Goal: Task Accomplishment & Management: Manage account settings

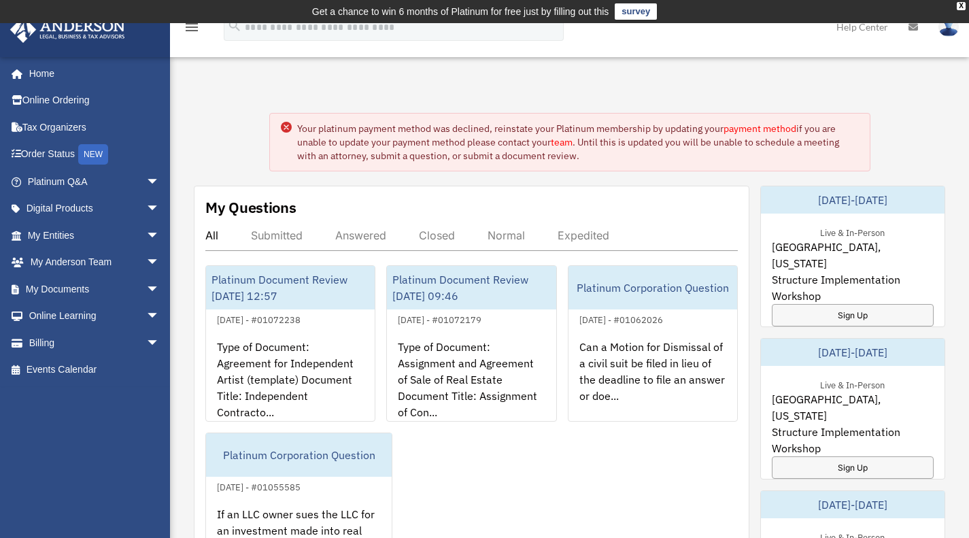
click at [778, 129] on link "payment method" at bounding box center [760, 128] width 73 height 12
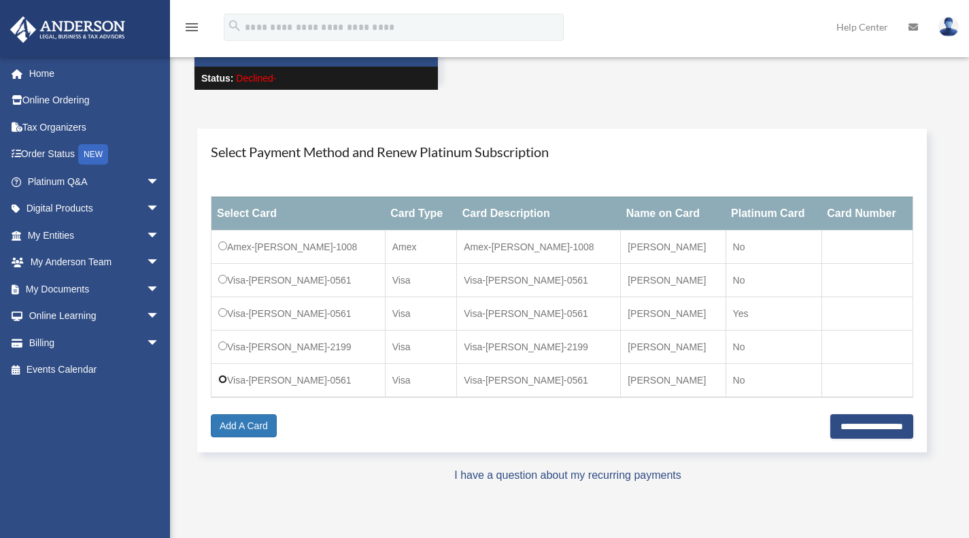
scroll to position [120, 0]
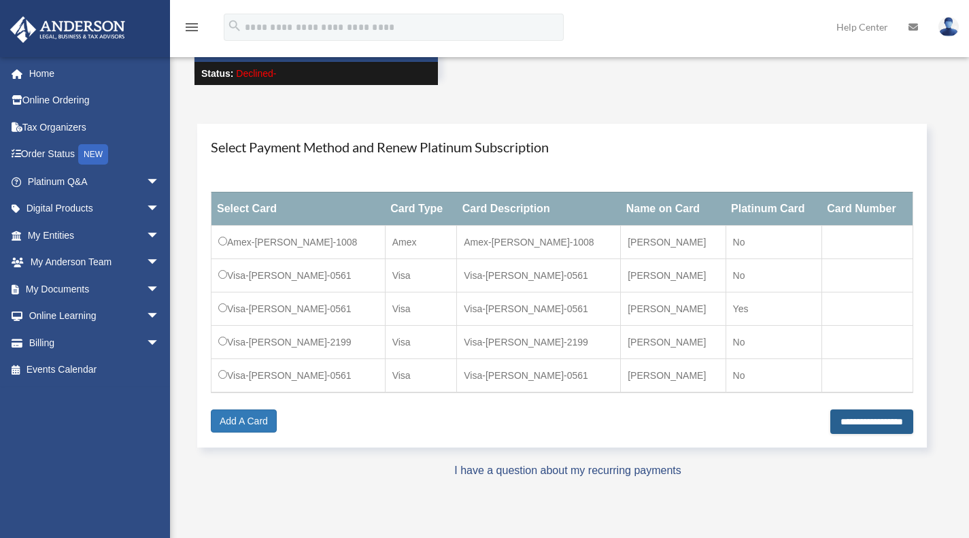
click at [834, 426] on input "**********" at bounding box center [872, 422] width 83 height 24
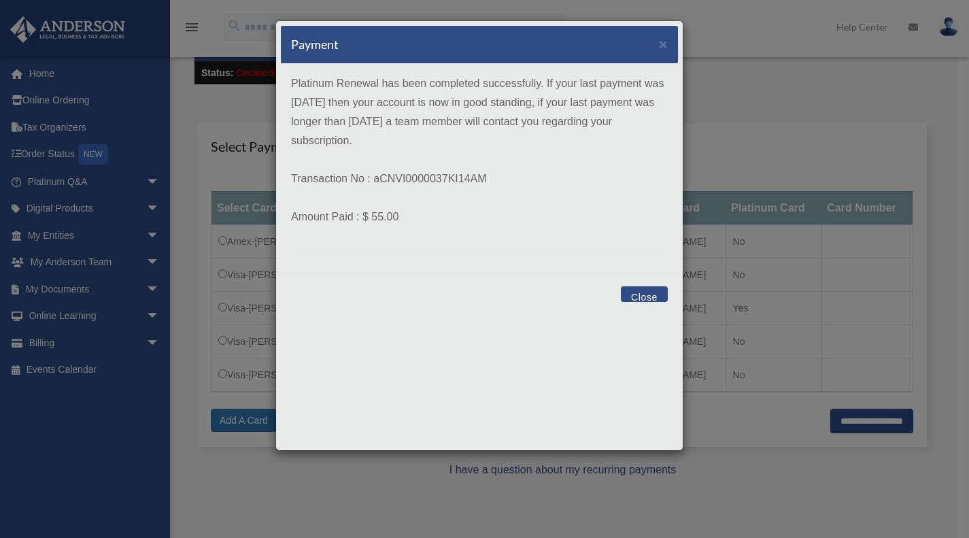
click at [644, 292] on button "Close" at bounding box center [644, 294] width 47 height 16
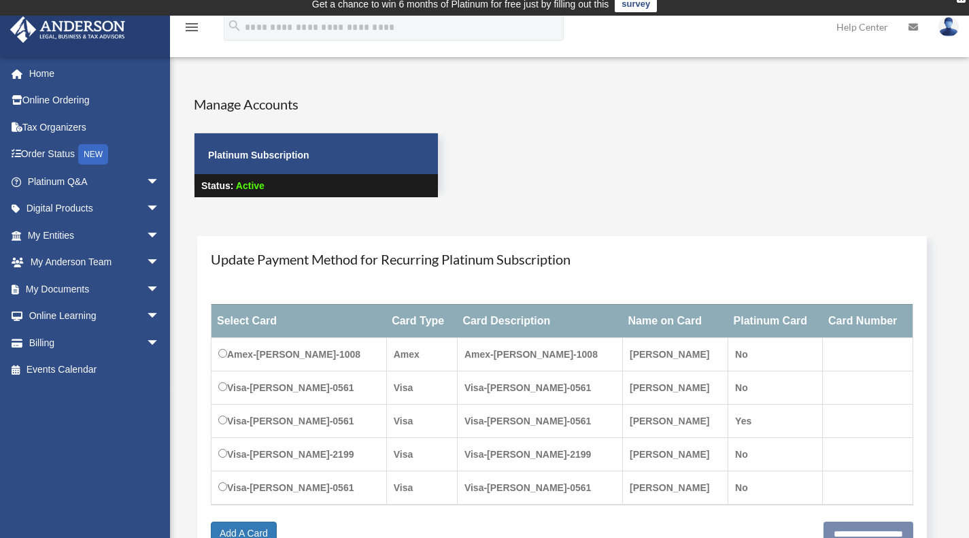
scroll to position [3, 0]
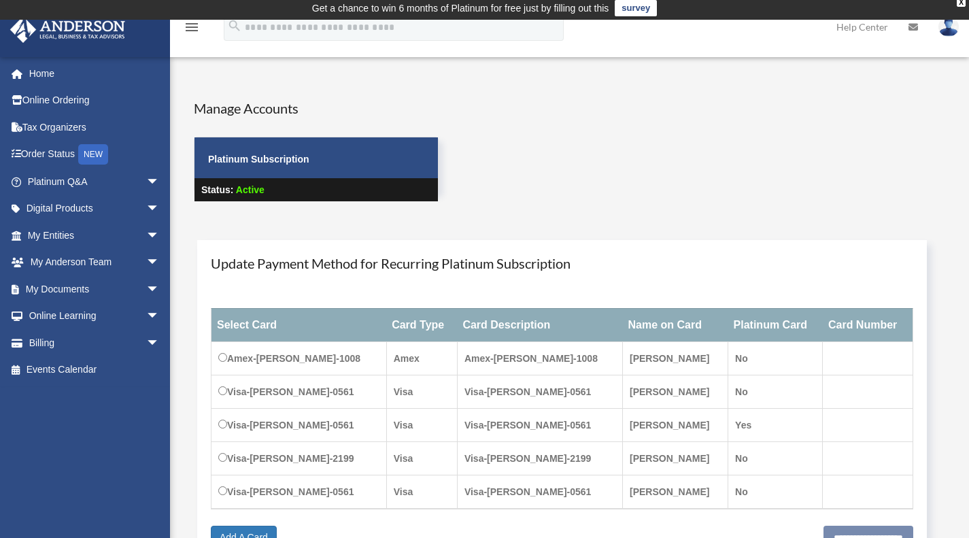
click at [948, 29] on img at bounding box center [949, 27] width 20 height 20
click at [697, 116] on link "Logout" at bounding box center [728, 119] width 136 height 28
